Goal: Task Accomplishment & Management: Manage account settings

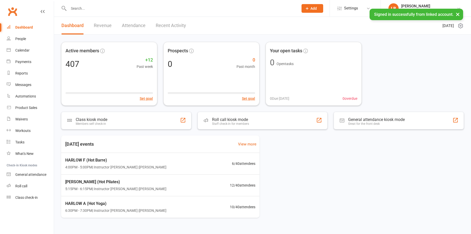
click at [103, 25] on link "Revenue" at bounding box center [103, 26] width 18 height 18
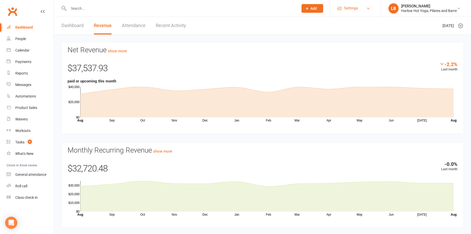
click at [361, 5] on link "Settings" at bounding box center [355, 8] width 35 height 11
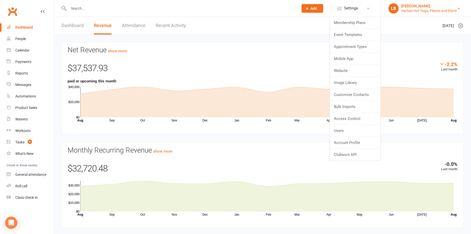
click at [406, 10] on div "Harlow Hot Yoga, Pilates and Barre" at bounding box center [429, 10] width 56 height 5
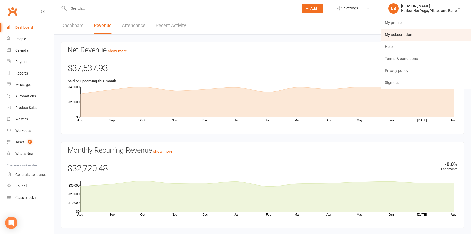
click at [408, 36] on link "My subscription" at bounding box center [426, 35] width 90 height 12
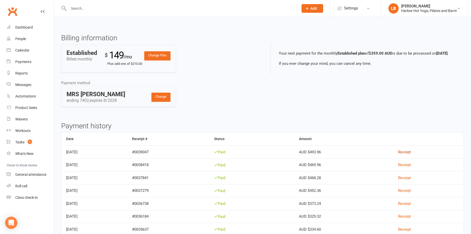
click at [411, 150] on link "Receipt" at bounding box center [404, 152] width 13 height 5
